Goal: Check status: Check status

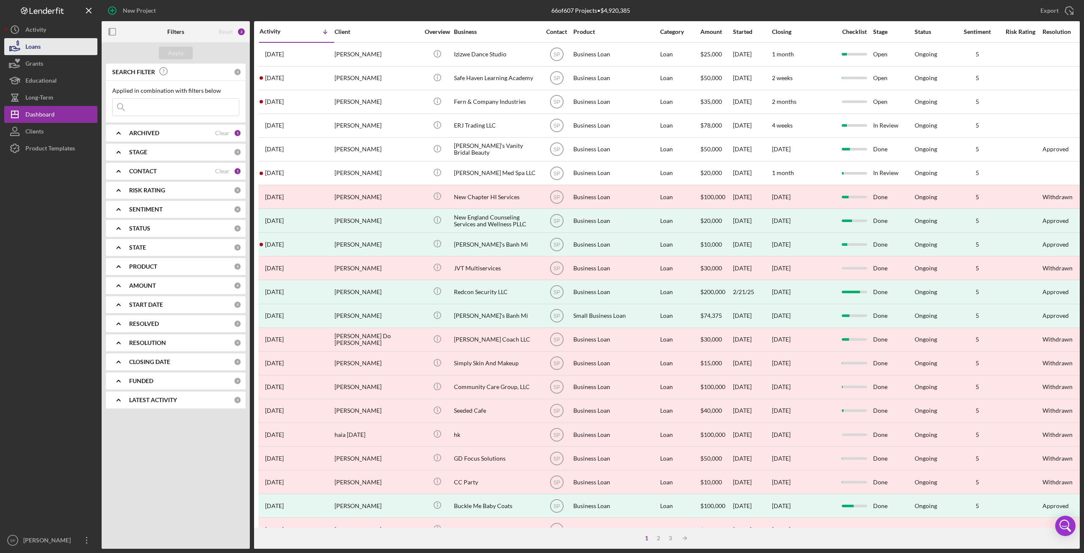
click at [38, 51] on div "Loans" at bounding box center [32, 47] width 15 height 19
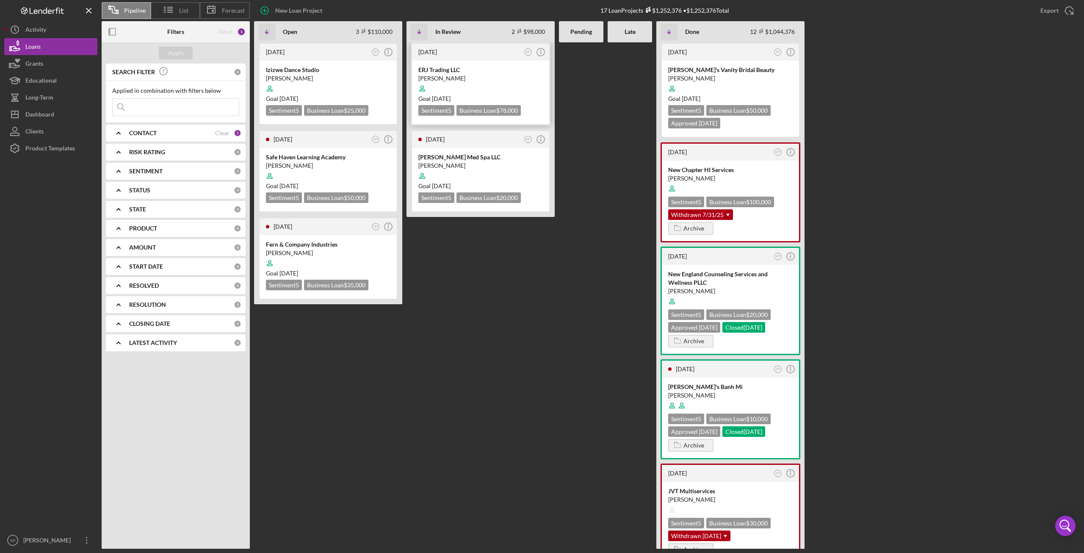
click at [453, 79] on div "[PERSON_NAME]" at bounding box center [480, 78] width 125 height 8
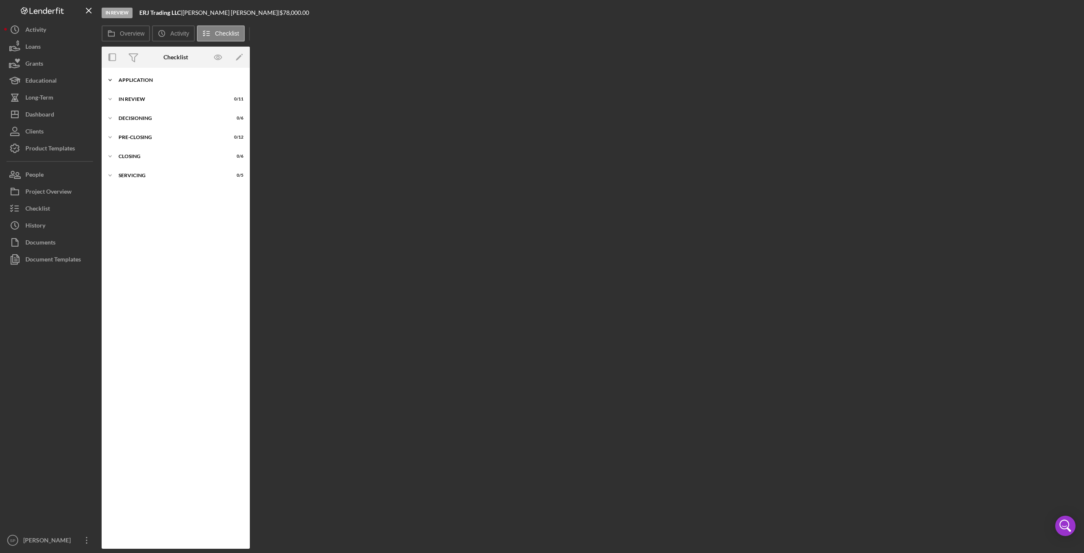
click at [114, 80] on icon "Icon/Expander" at bounding box center [110, 80] width 17 height 17
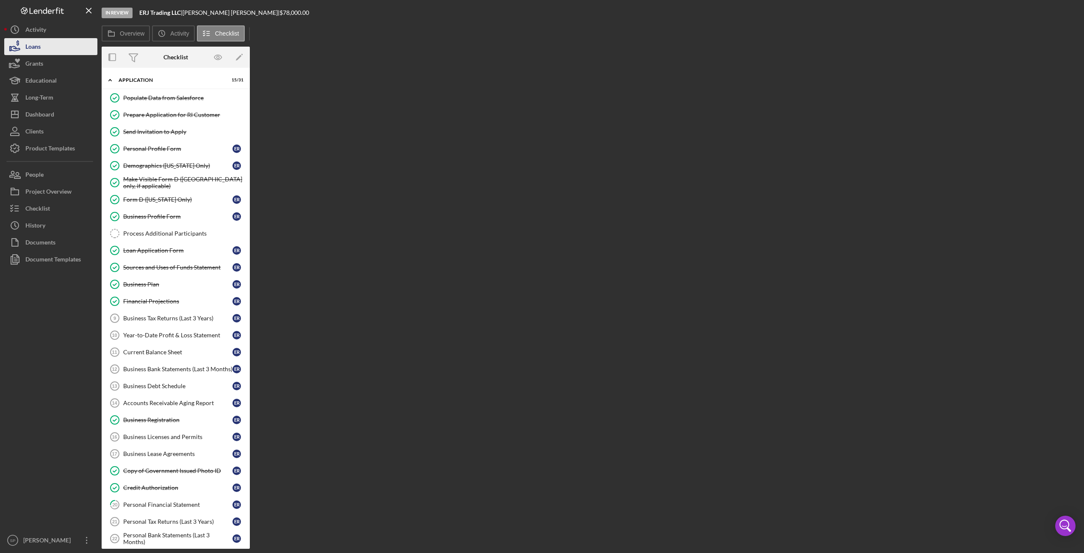
click at [35, 46] on div "Loans" at bounding box center [32, 47] width 15 height 19
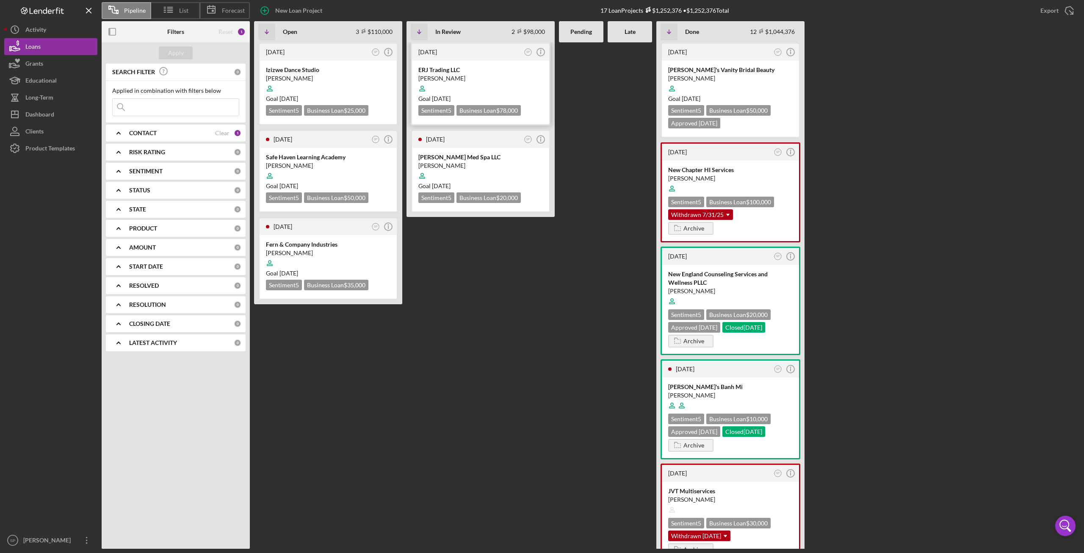
click at [453, 78] on div "[PERSON_NAME]" at bounding box center [480, 78] width 125 height 8
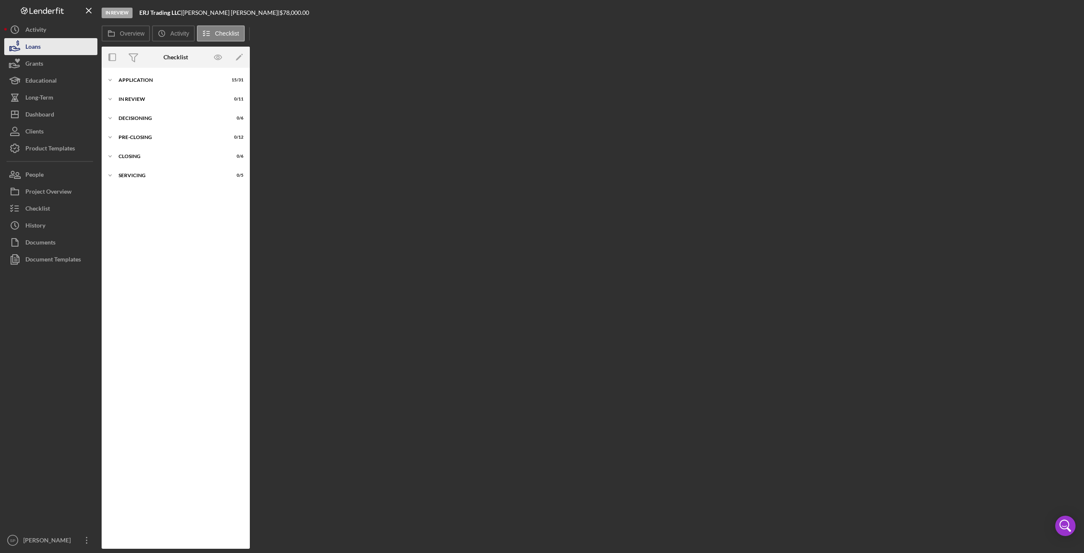
click at [55, 46] on button "Loans" at bounding box center [50, 46] width 93 height 17
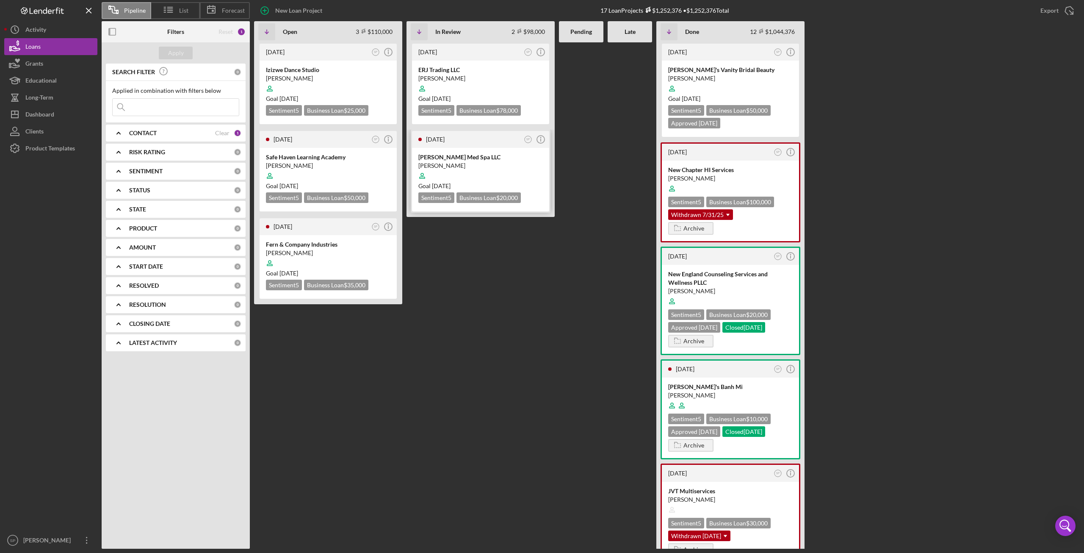
click at [451, 166] on div "[PERSON_NAME]" at bounding box center [480, 165] width 125 height 8
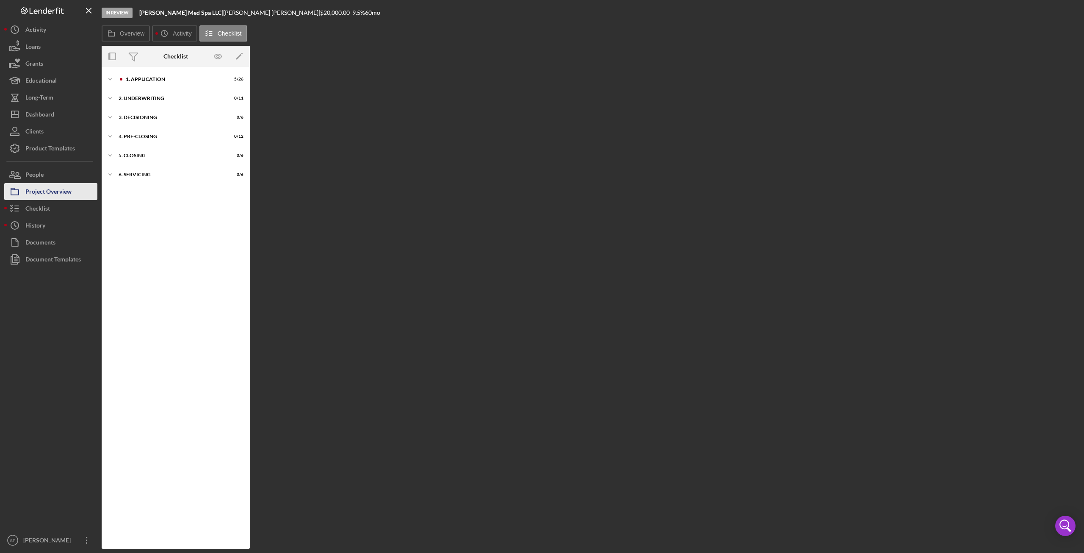
click at [42, 194] on div "Project Overview" at bounding box center [48, 192] width 46 height 19
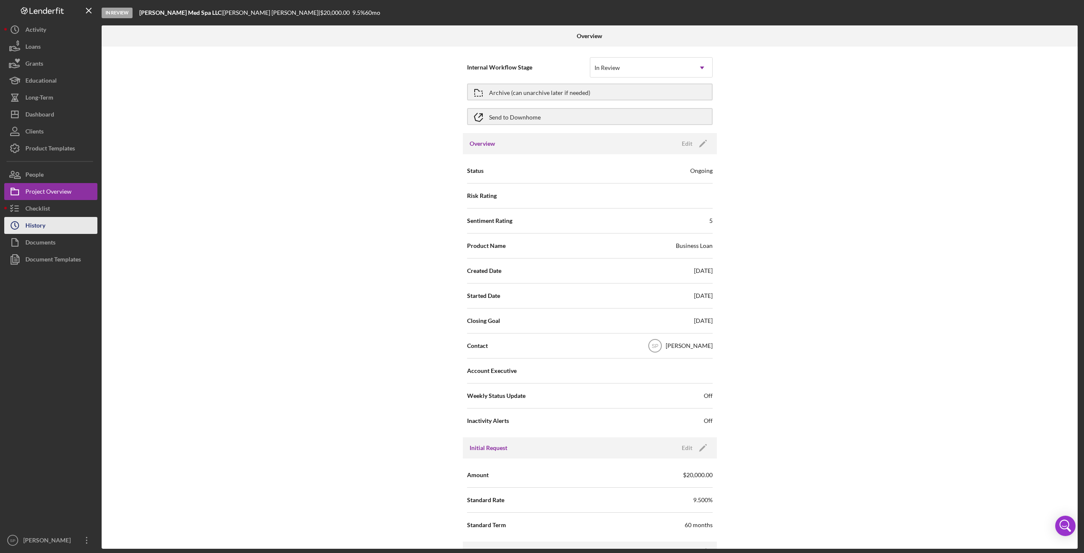
click at [35, 228] on div "History" at bounding box center [35, 226] width 20 height 19
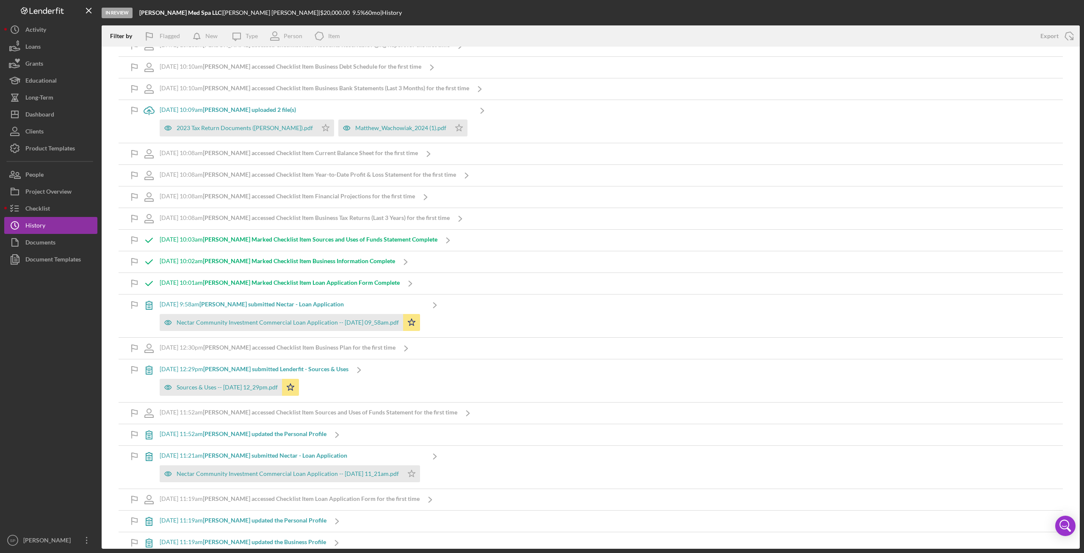
scroll to position [2235, 0]
